Goal: Task Accomplishment & Management: Manage account settings

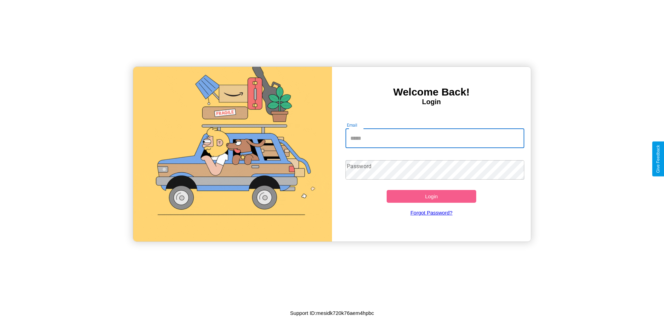
click at [435, 138] on input "Email" at bounding box center [434, 138] width 179 height 19
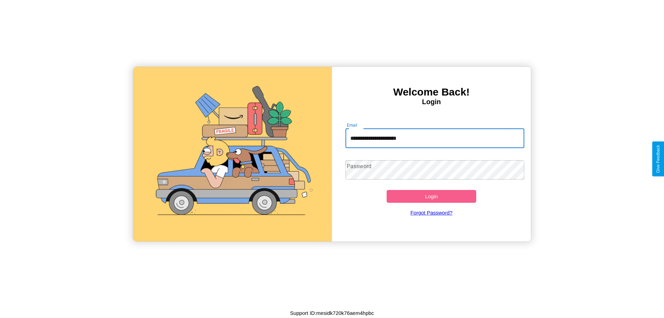
type input "**********"
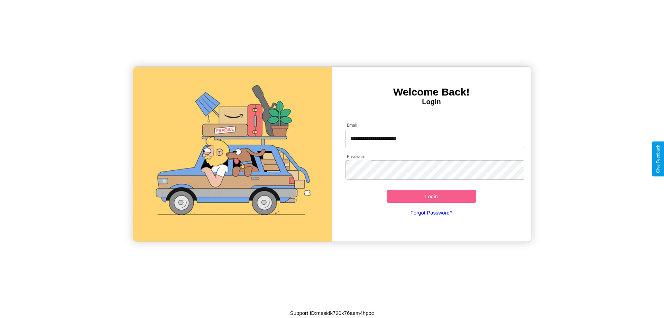
click at [431, 196] on button "Login" at bounding box center [432, 196] width 90 height 13
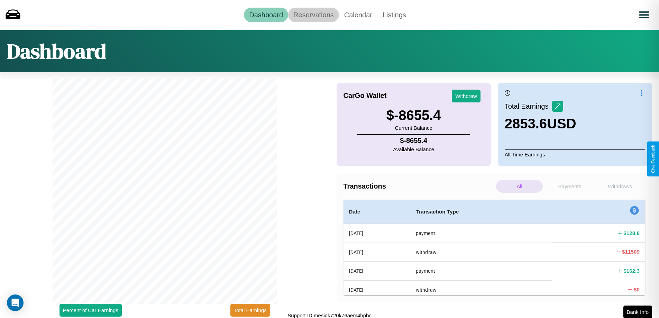
click at [313, 15] on link "Reservations" at bounding box center [313, 15] width 51 height 15
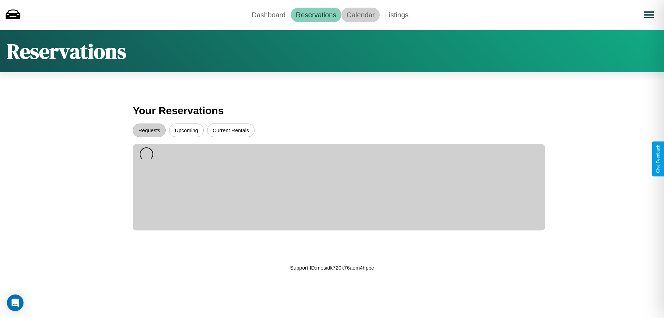
click at [360, 15] on link "Calendar" at bounding box center [360, 15] width 38 height 15
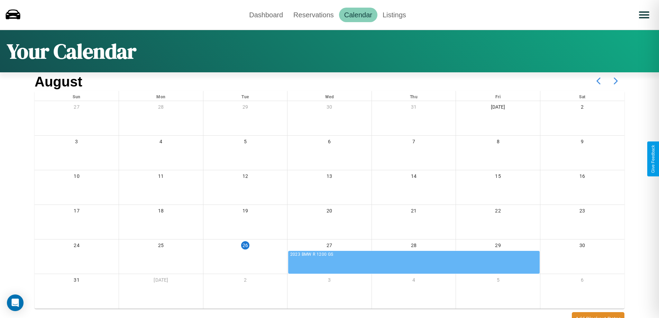
click at [615, 81] on icon at bounding box center [615, 80] width 17 height 17
